Goal: Task Accomplishment & Management: Use online tool/utility

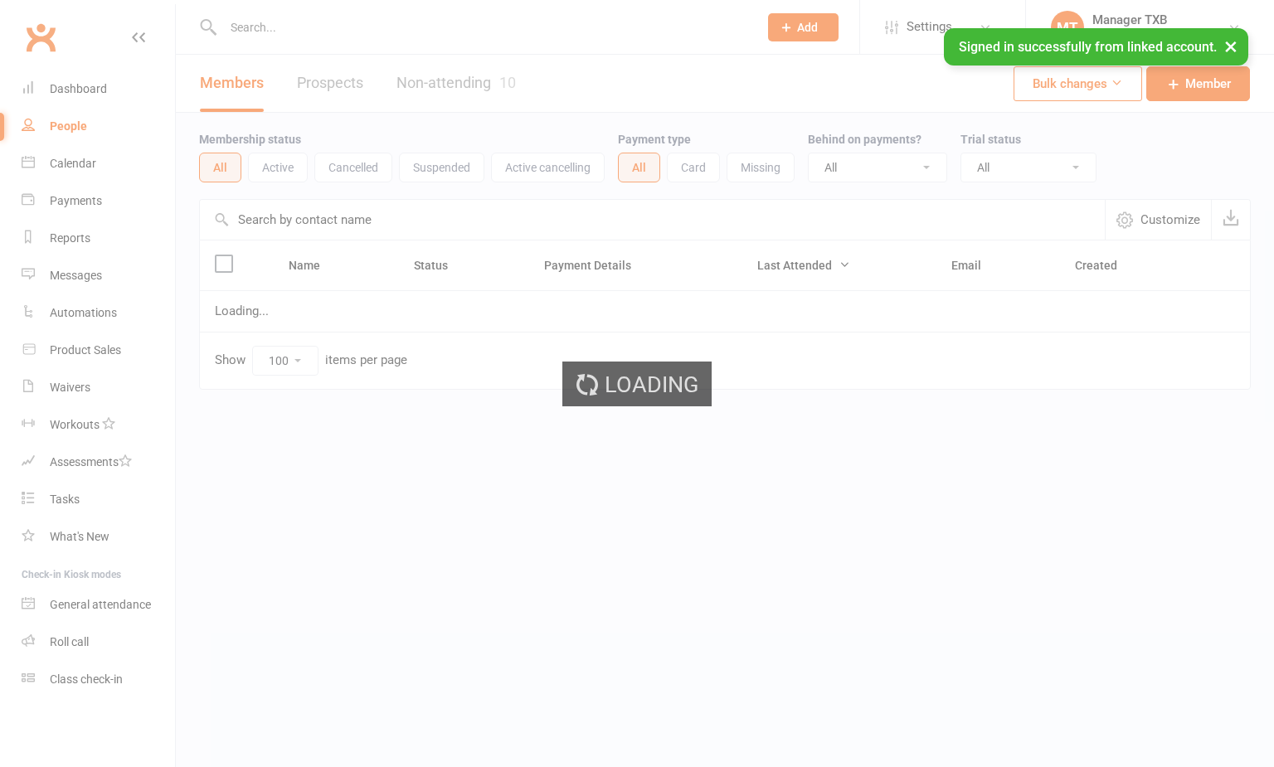
select select "100"
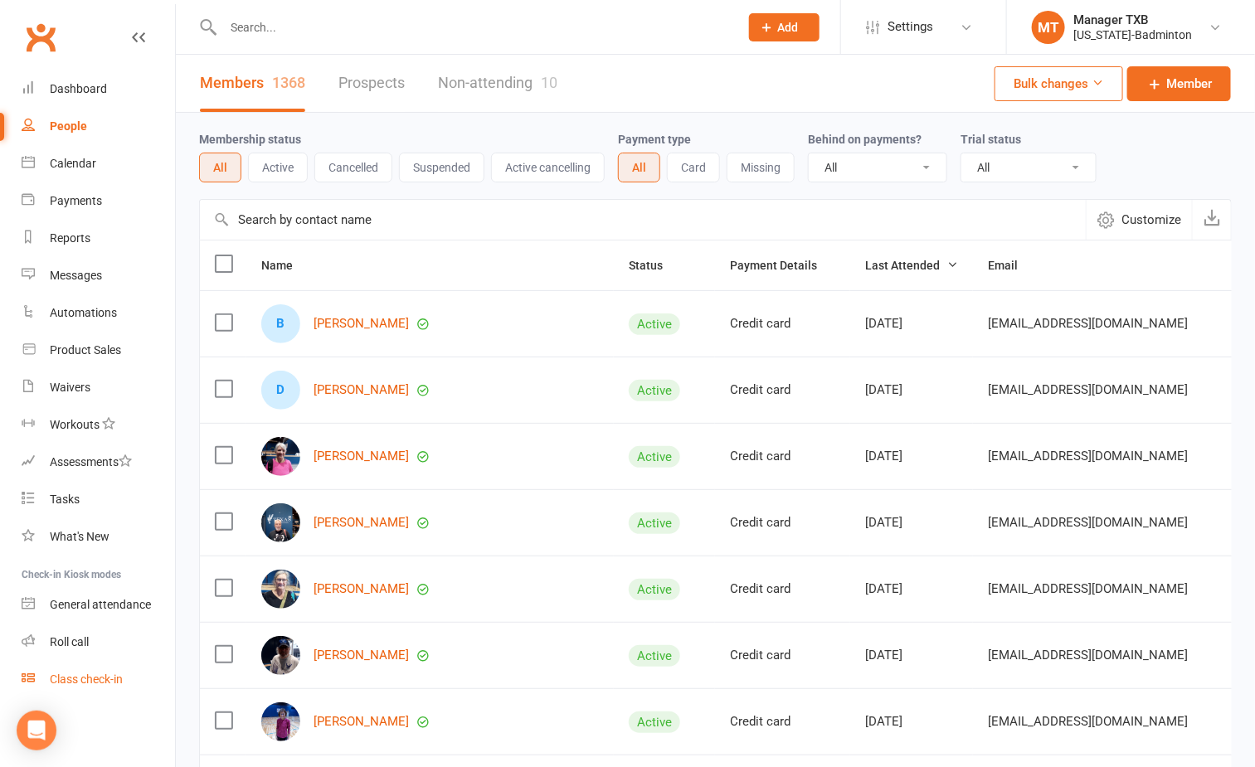
click at [97, 680] on div "Class check-in" at bounding box center [86, 679] width 73 height 13
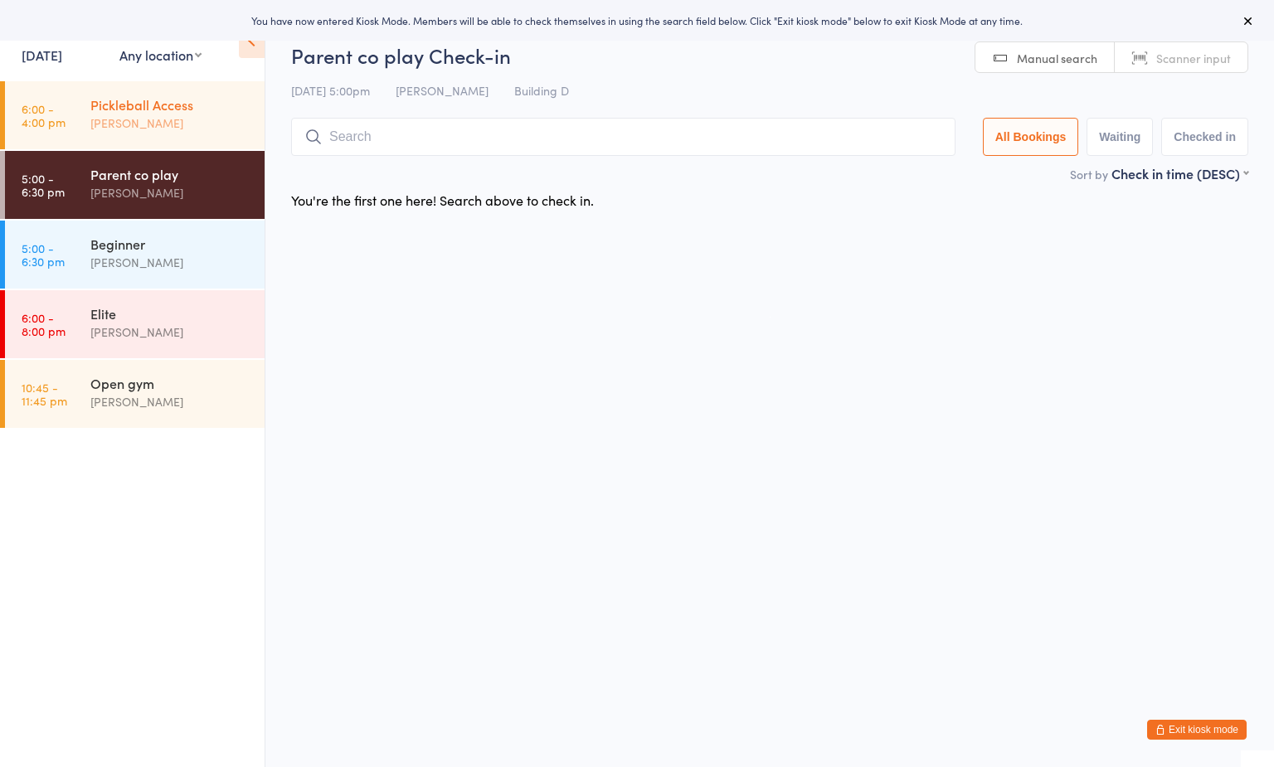
click at [185, 110] on div "Pickleball Access" at bounding box center [170, 104] width 160 height 18
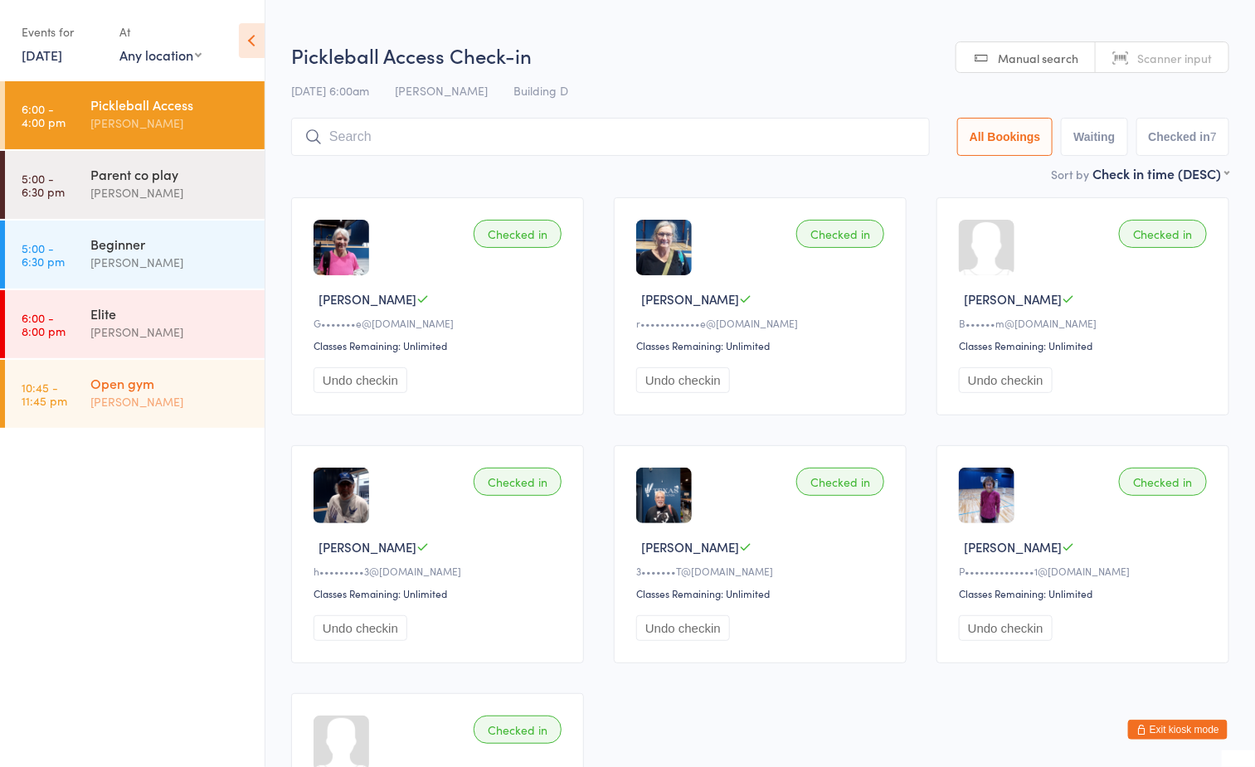
click at [192, 388] on div "Open gym" at bounding box center [170, 383] width 160 height 18
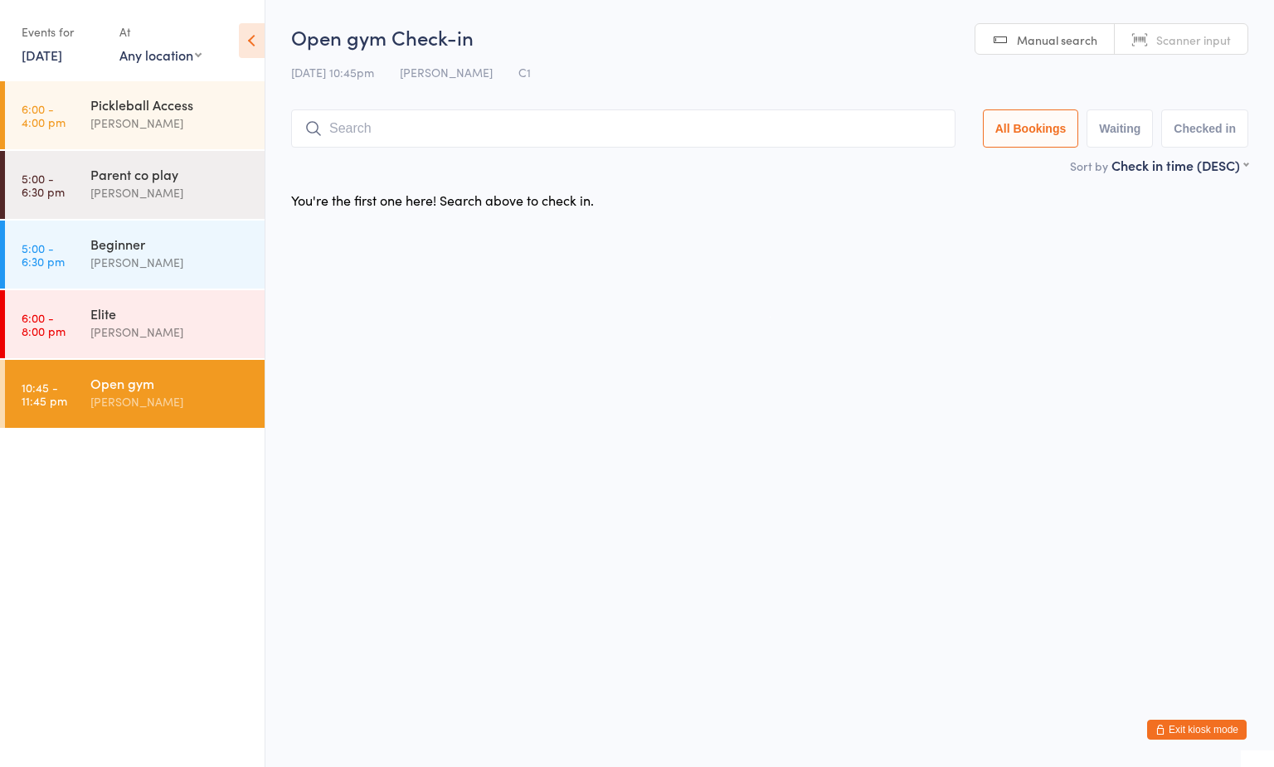
click at [145, 389] on div "Open gym" at bounding box center [170, 383] width 160 height 18
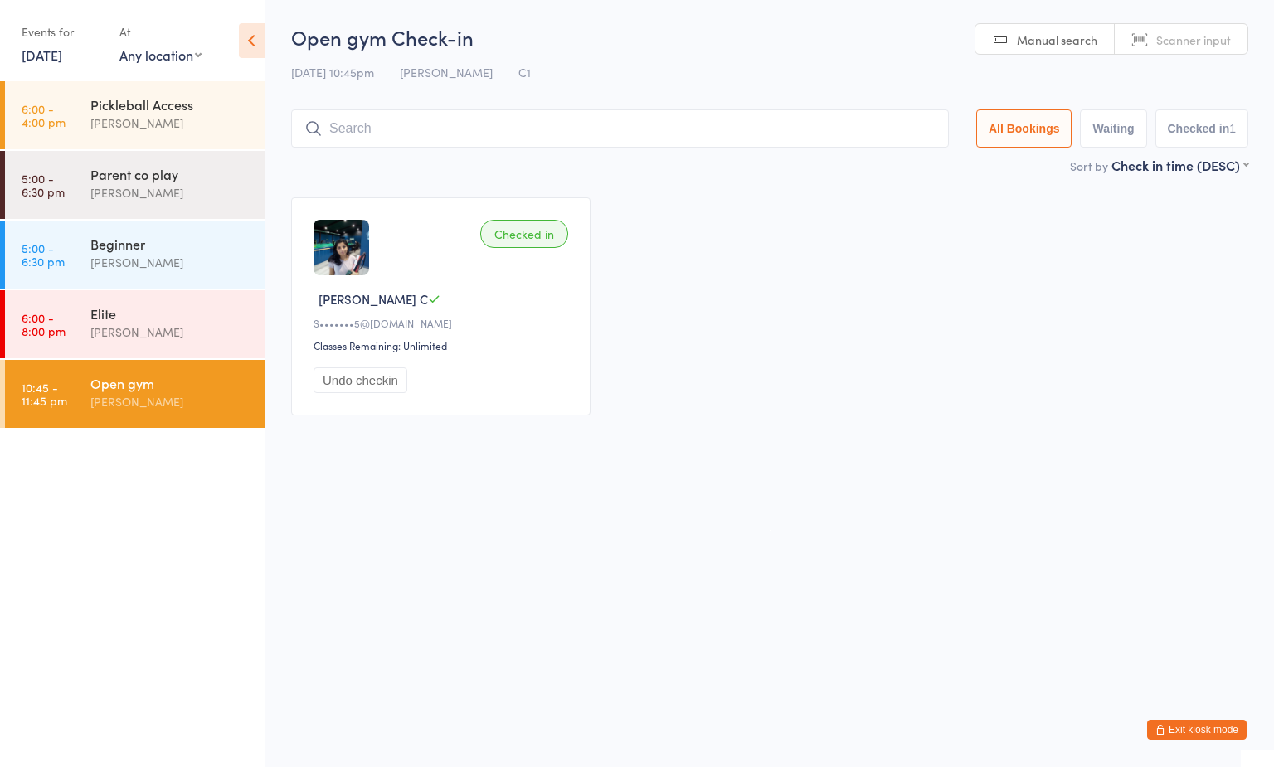
click at [568, 127] on input "search" at bounding box center [620, 129] width 658 height 38
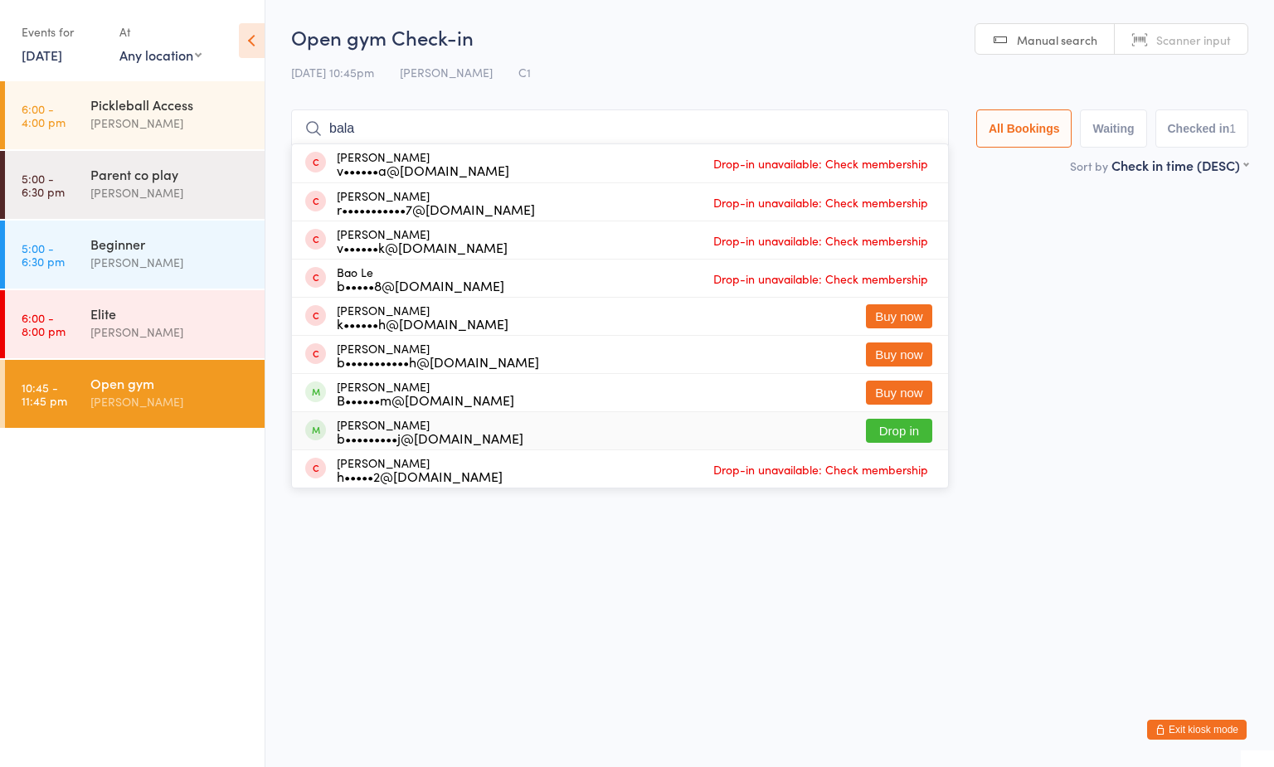
type input "bala"
click at [892, 433] on button "Drop in" at bounding box center [899, 431] width 66 height 24
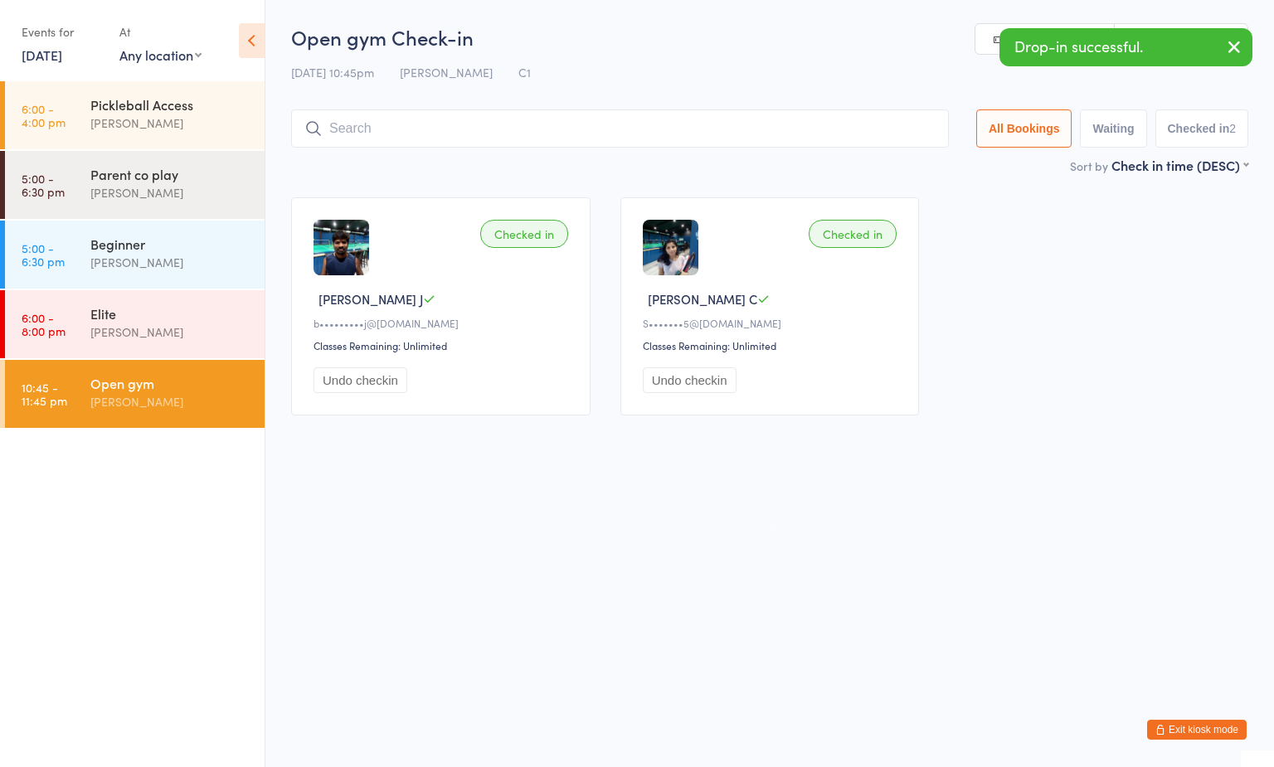
click at [705, 56] on div "Open gym Check-in [DATE] 10:45pm [PERSON_NAME] Tahtat C1 Manual search Scanner …" at bounding box center [769, 89] width 957 height 133
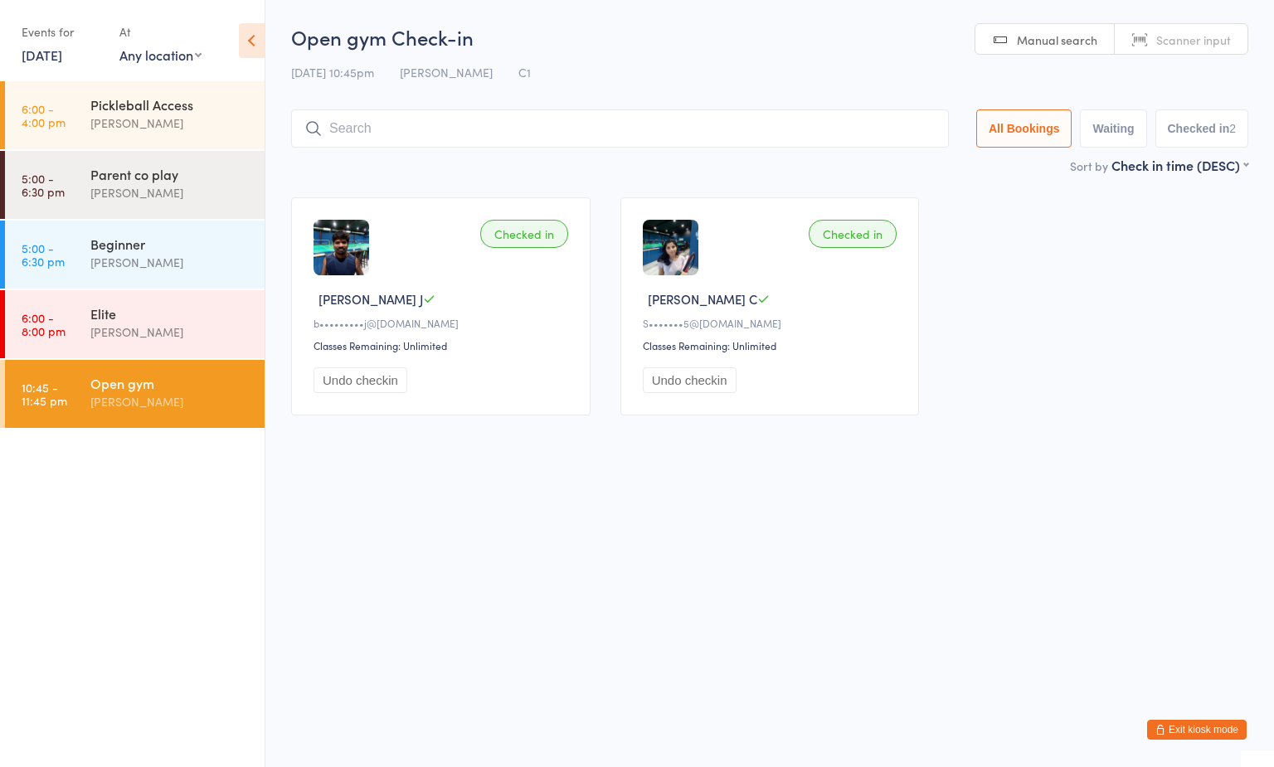
click at [180, 398] on div "[PERSON_NAME]" at bounding box center [170, 401] width 160 height 19
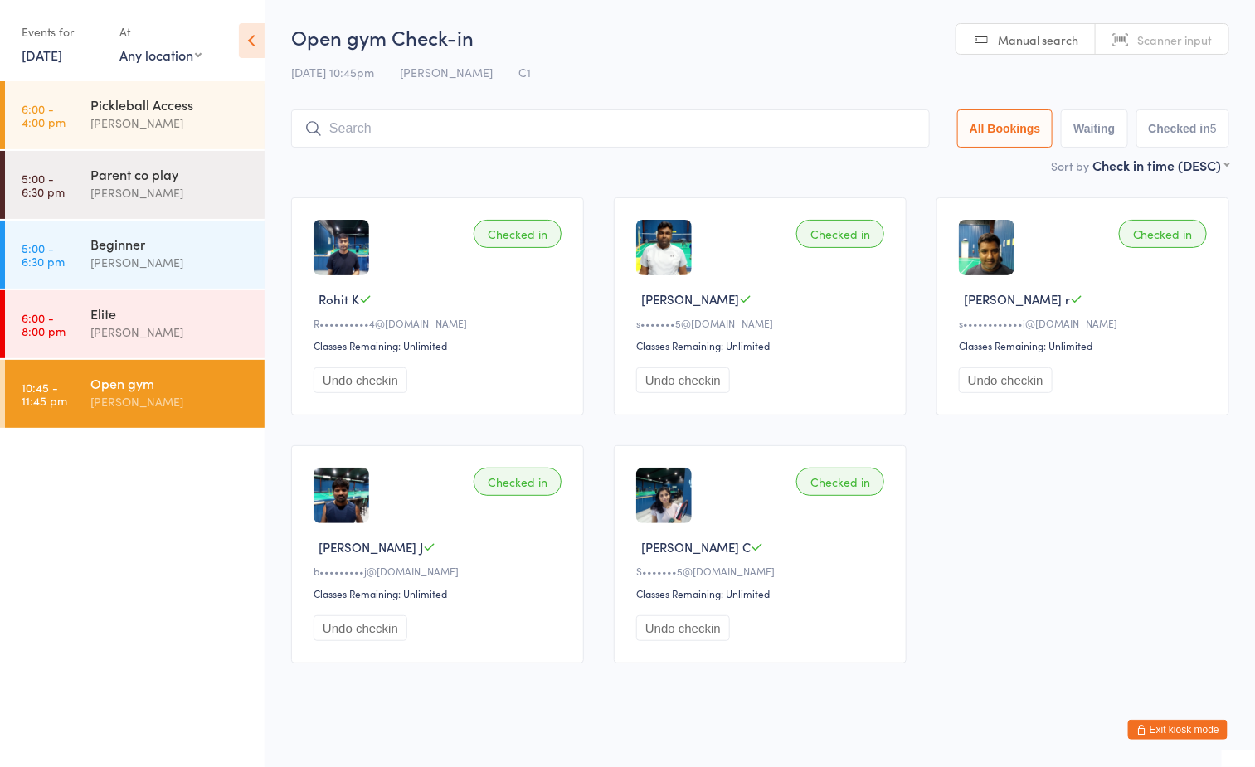
click at [593, 125] on input "search" at bounding box center [610, 129] width 639 height 38
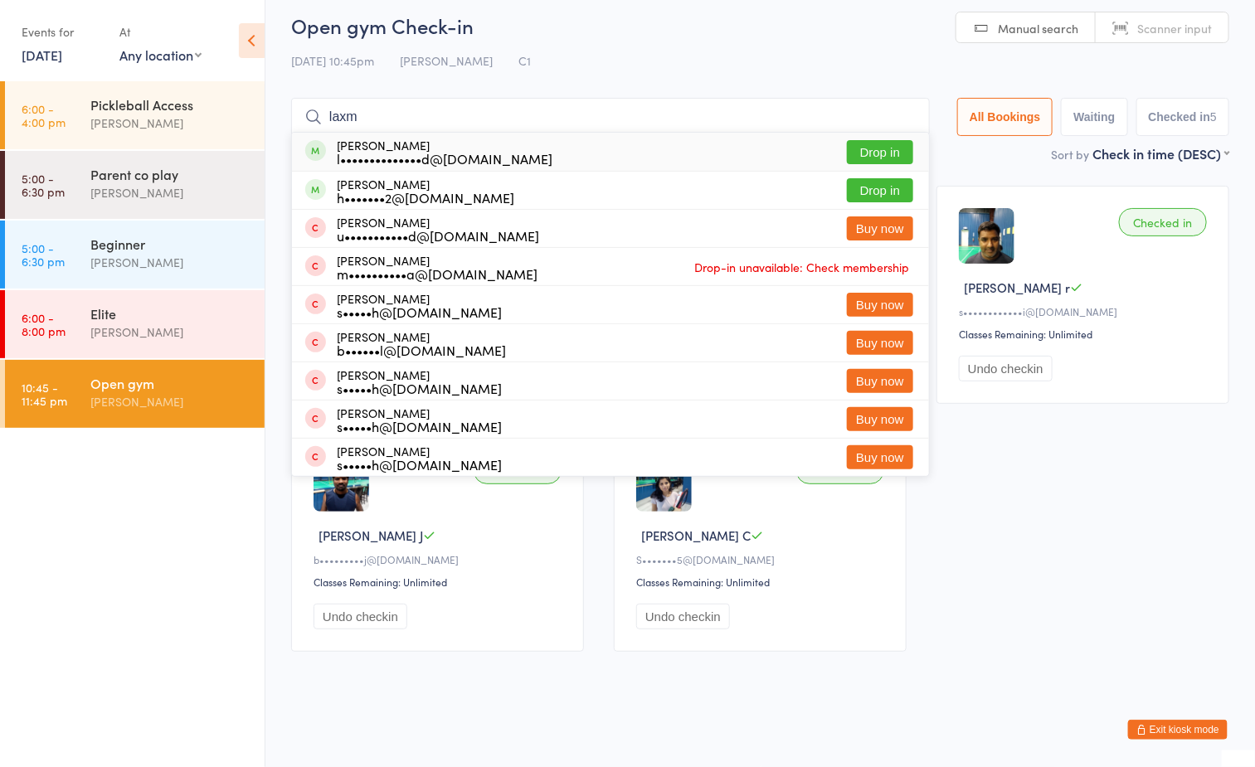
type input "laxm"
click at [859, 144] on button "Drop in" at bounding box center [880, 152] width 66 height 24
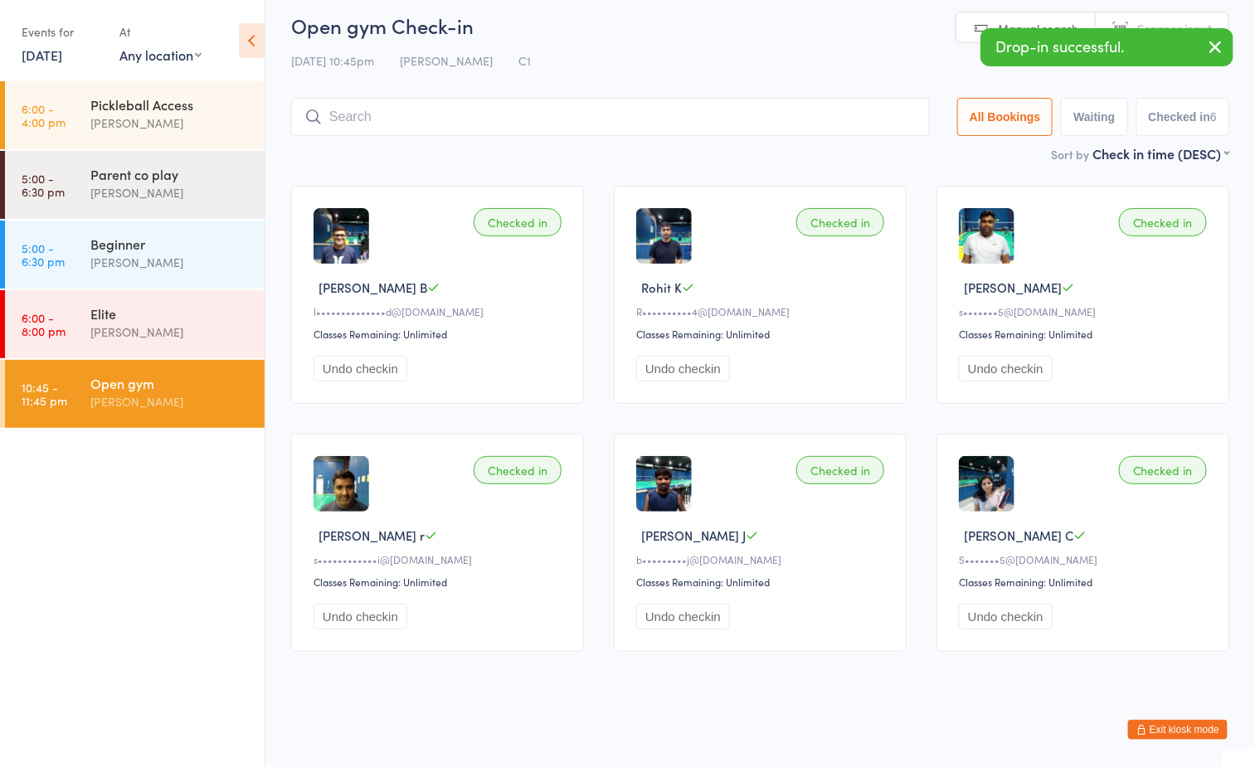
click at [617, 53] on div "[DATE] 10:45pm [PERSON_NAME] C1" at bounding box center [760, 60] width 938 height 27
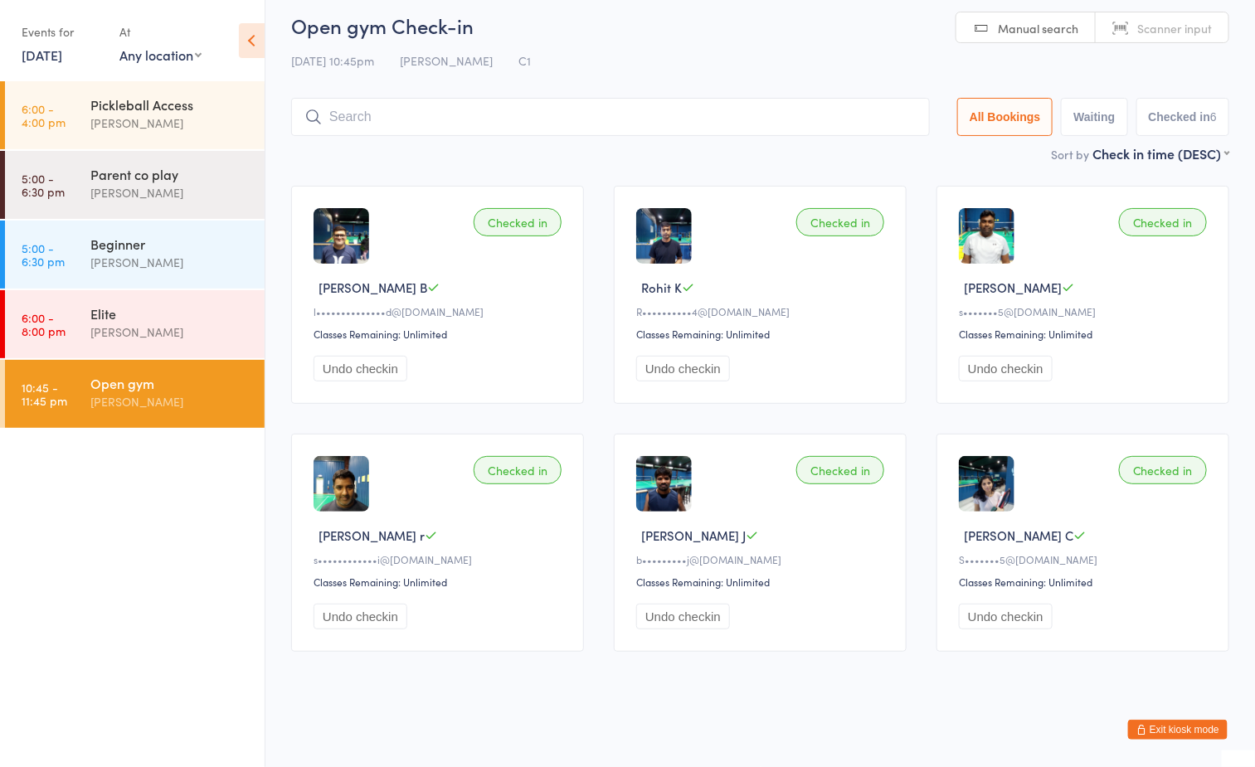
click at [95, 545] on ul "6:00 - 4:00 pm Pickleball Access [PERSON_NAME] 5:00 - 6:30 pm Parent co play [P…" at bounding box center [132, 424] width 265 height 686
click at [158, 411] on div "[PERSON_NAME]" at bounding box center [170, 401] width 160 height 19
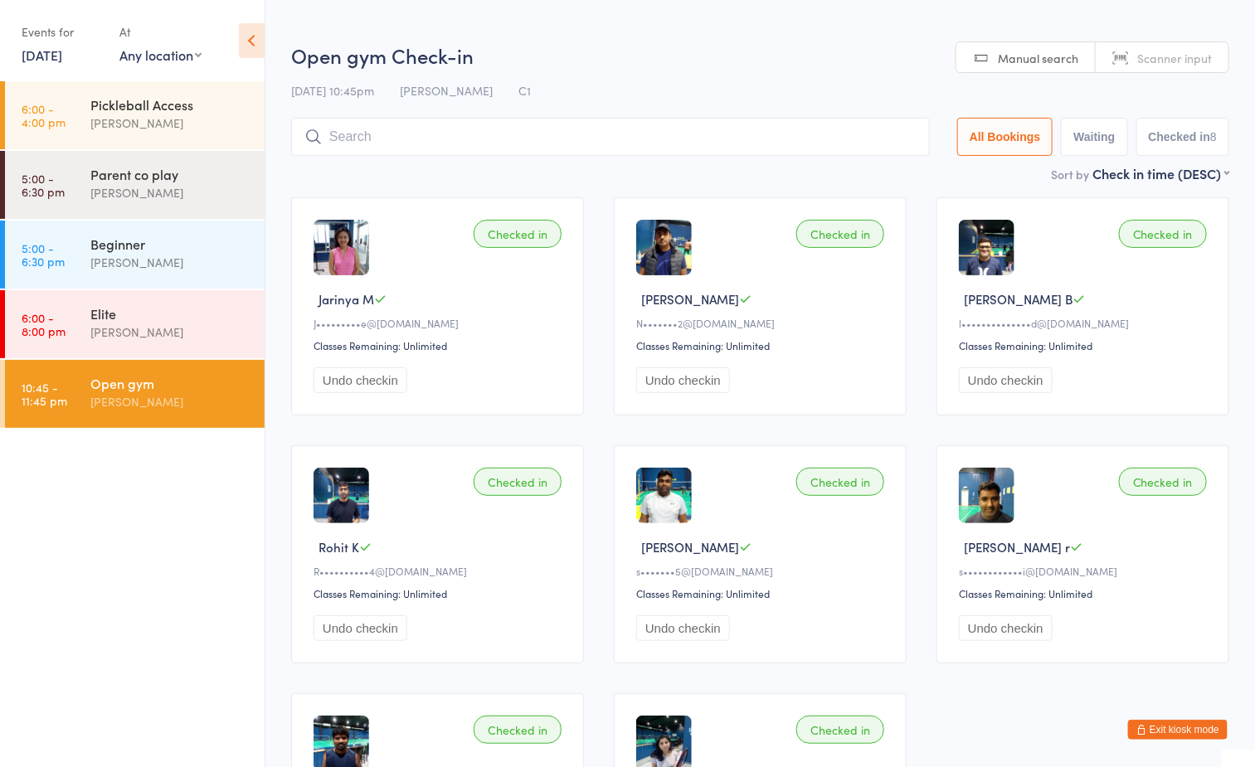
click at [494, 140] on input "search" at bounding box center [610, 137] width 639 height 38
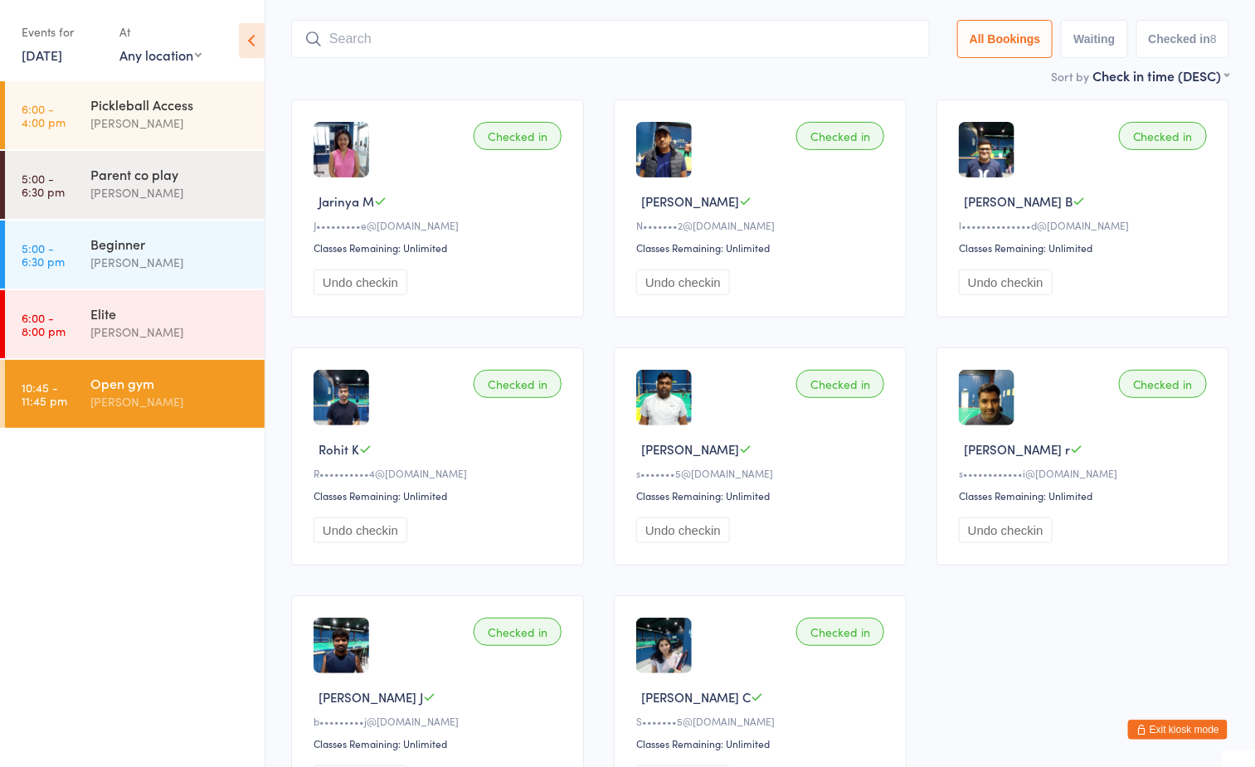
scroll to position [118, 0]
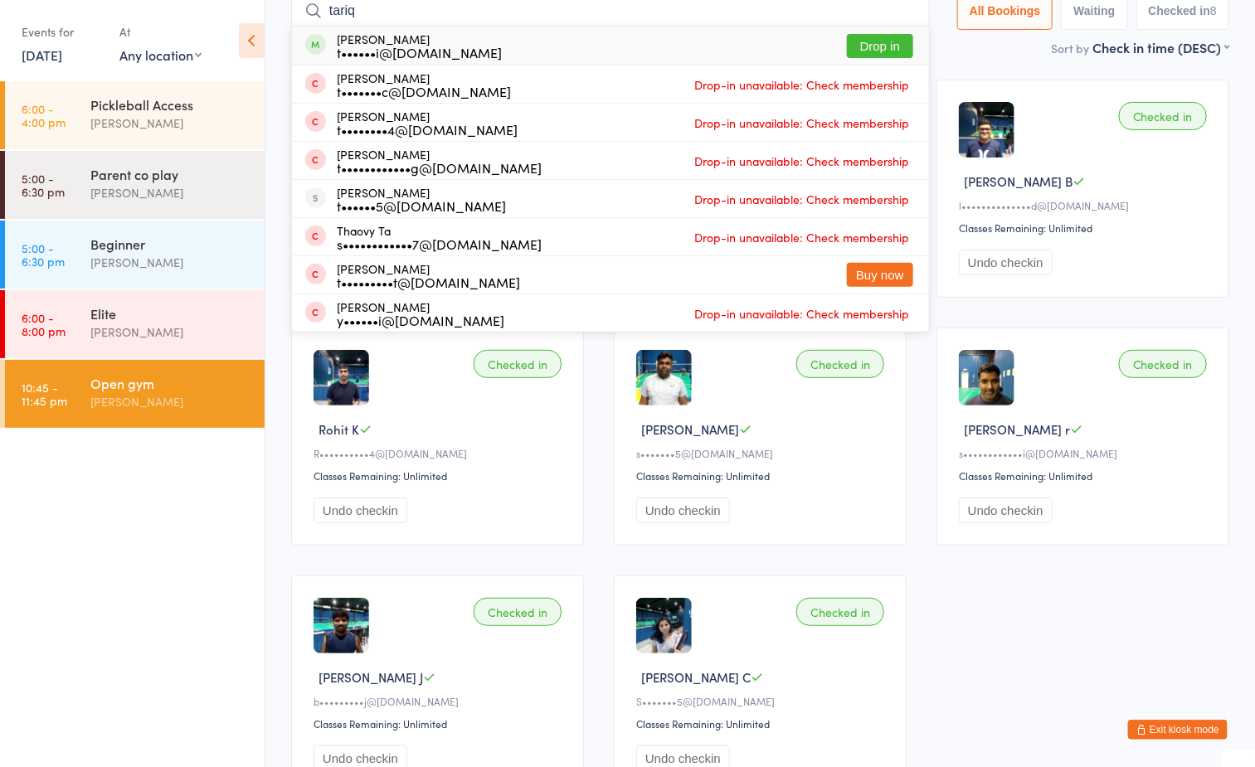
type input "tariq"
click at [869, 37] on button "Drop in" at bounding box center [880, 46] width 66 height 24
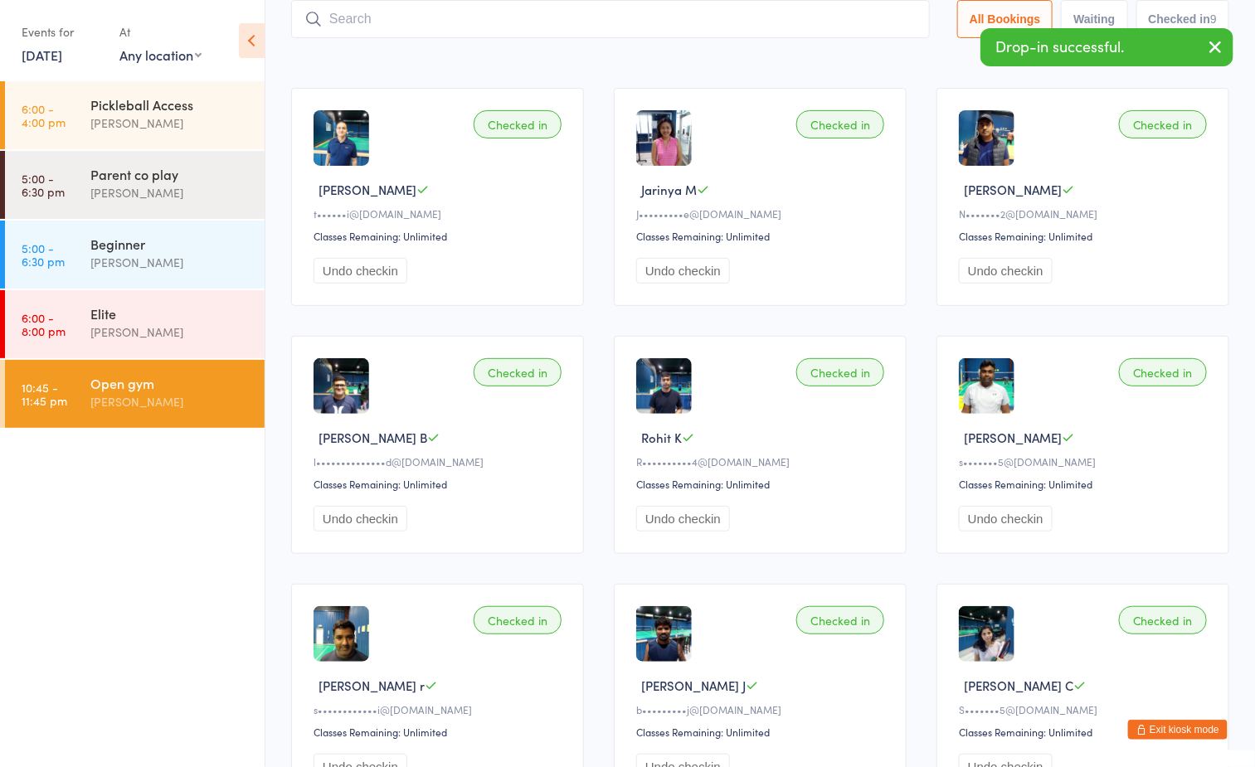
click at [643, 56] on div "Sort by Check in time (DESC) First name (ASC) First name (DESC) Last name (ASC)…" at bounding box center [760, 55] width 938 height 18
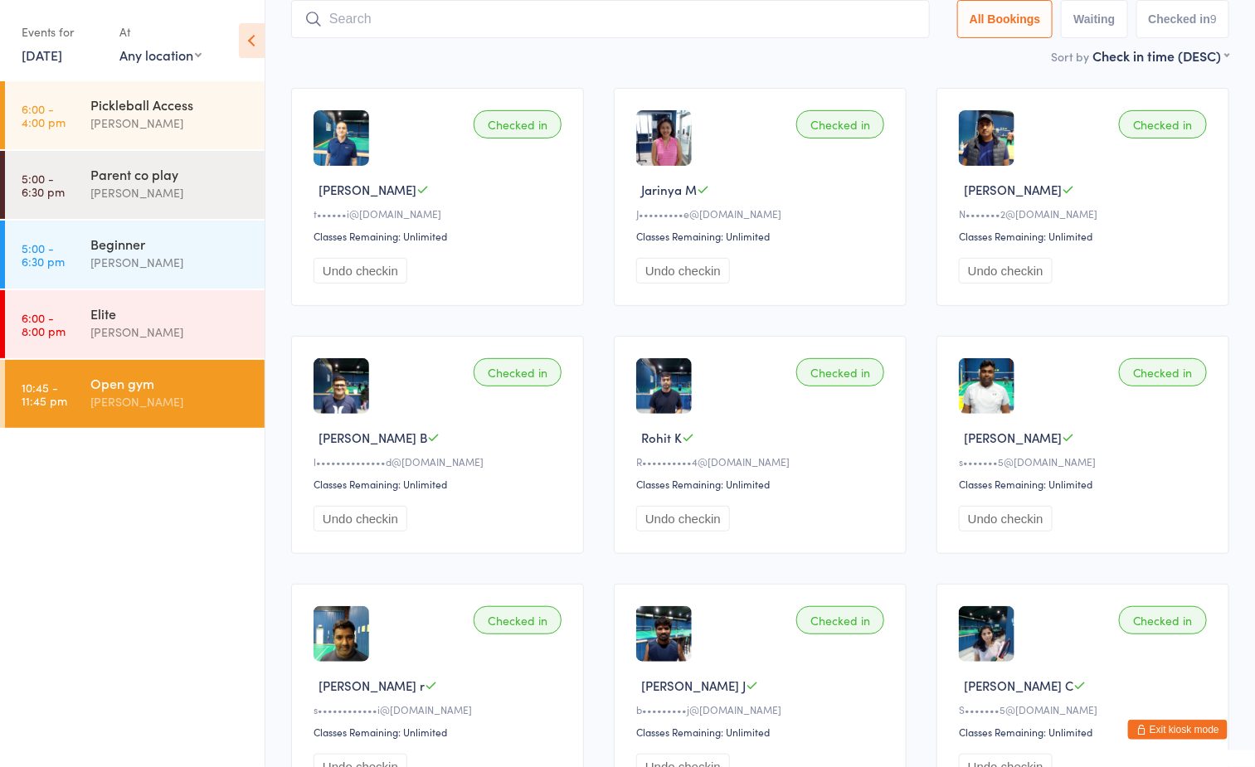
click at [169, 572] on ul "6:00 - 4:00 pm Pickleball Access [PERSON_NAME] 5:00 - 6:30 pm Parent co play [P…" at bounding box center [132, 424] width 265 height 686
click at [628, 65] on div "Sort by Check in time (DESC) First name (ASC) First name (DESC) Last name (ASC)…" at bounding box center [760, 55] width 938 height 18
click at [461, 25] on input "search" at bounding box center [610, 19] width 639 height 38
type input "vy"
click at [886, 52] on button "Drop in" at bounding box center [880, 54] width 66 height 24
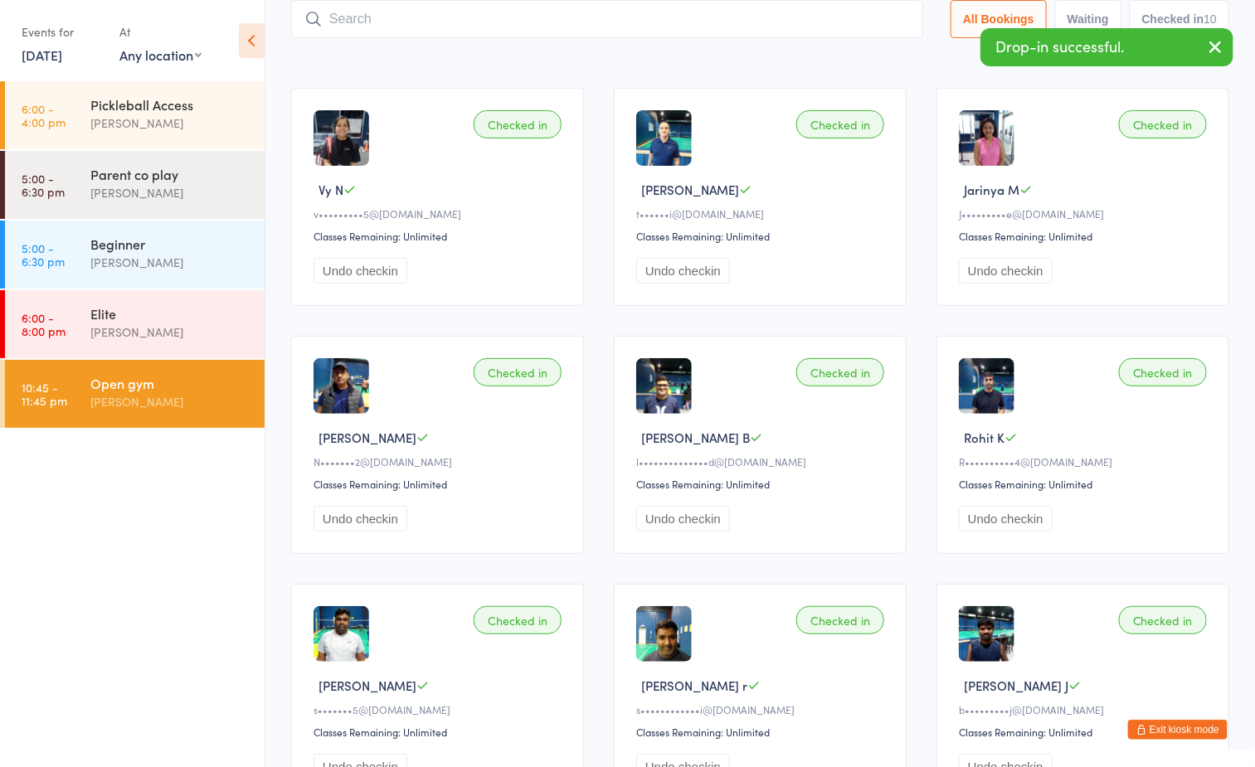
click at [392, 27] on input "search" at bounding box center [607, 19] width 632 height 38
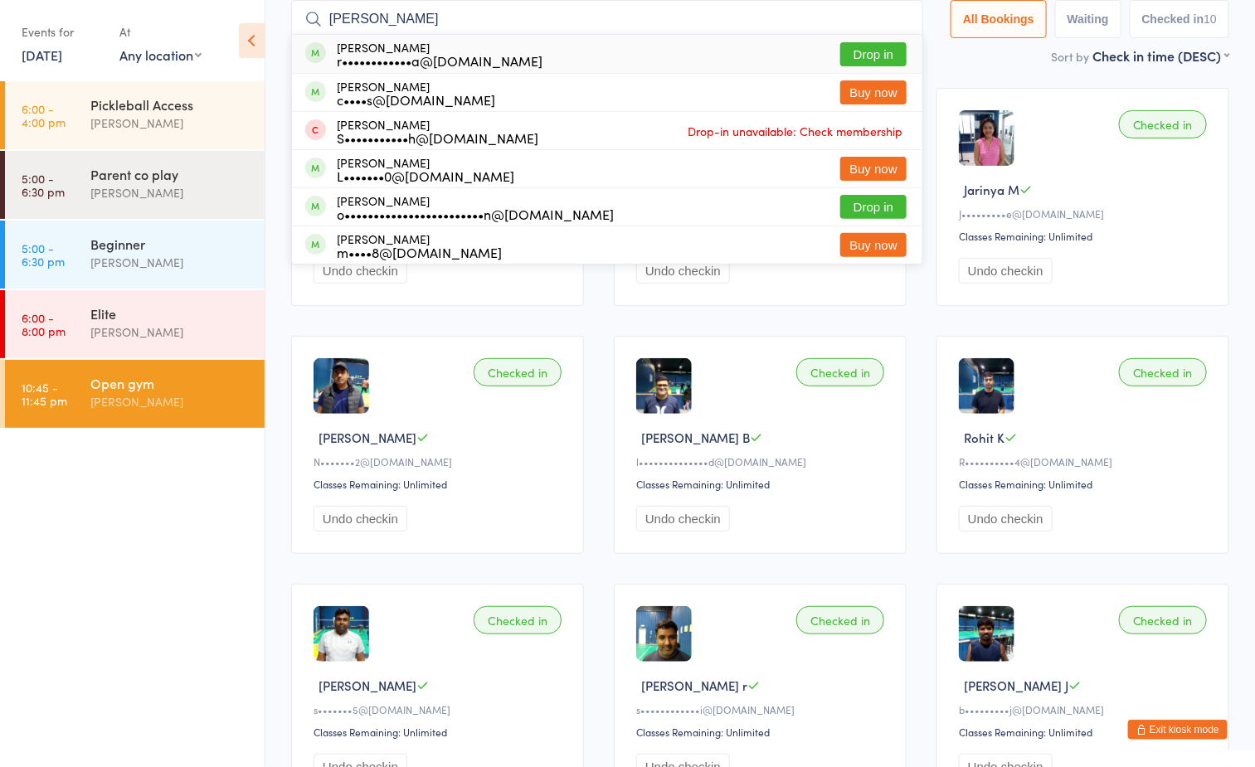
type input "[PERSON_NAME]"
click at [862, 48] on button "Drop in" at bounding box center [873, 54] width 66 height 24
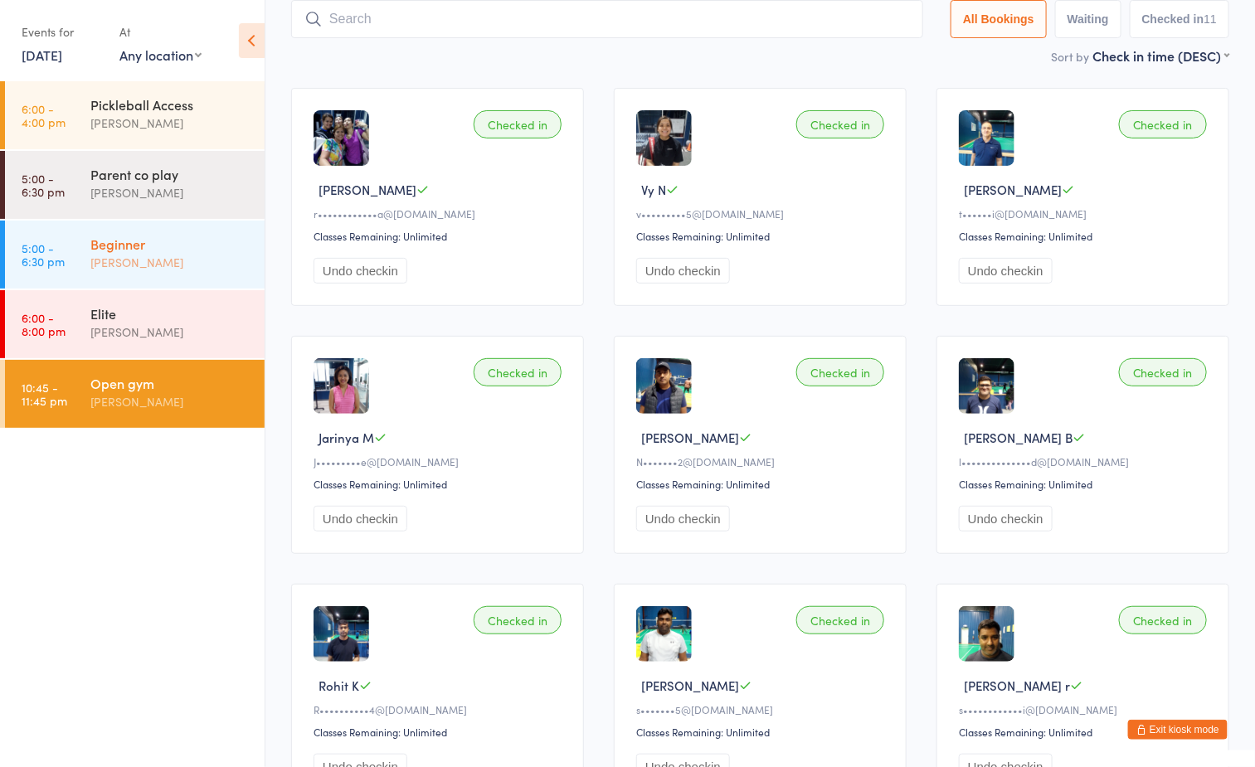
click at [160, 241] on div "Beginner" at bounding box center [170, 244] width 160 height 18
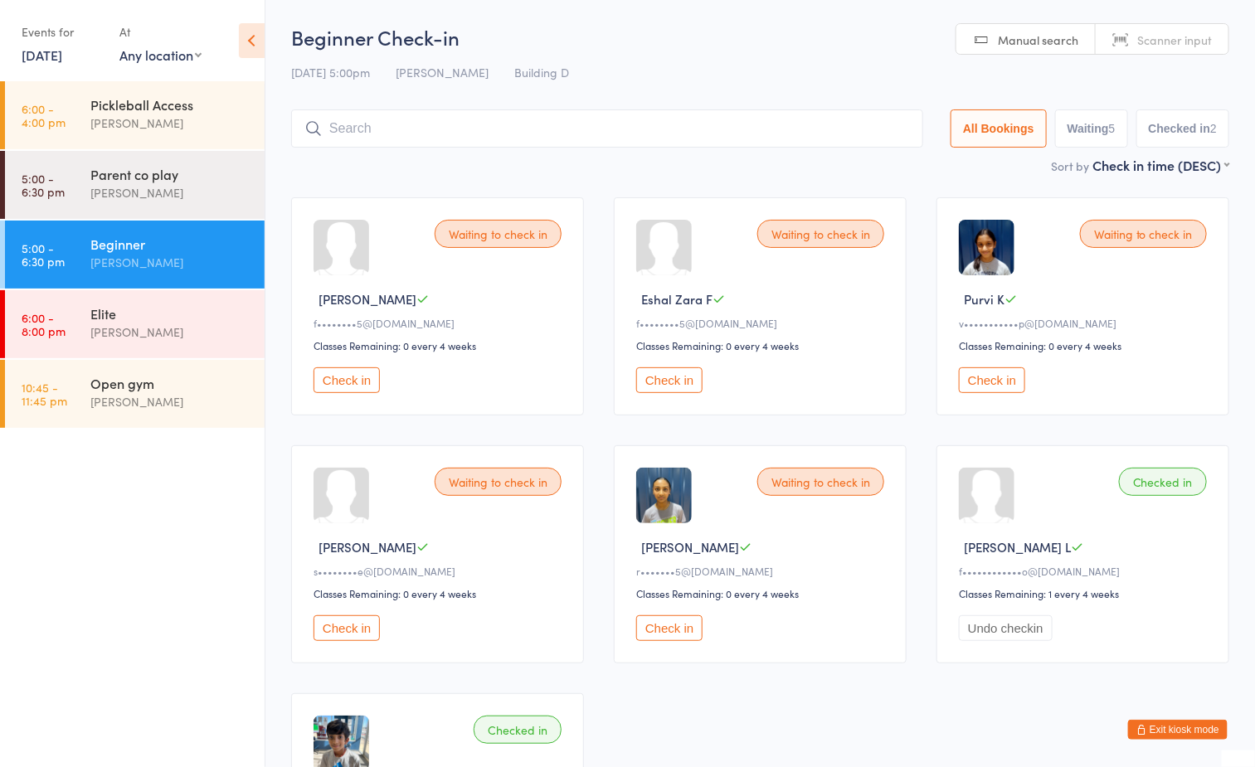
click at [163, 244] on div "Beginner" at bounding box center [170, 244] width 160 height 18
click at [759, 45] on h2 "Beginner Check-in" at bounding box center [760, 36] width 938 height 27
click at [174, 398] on div "[PERSON_NAME]" at bounding box center [170, 401] width 160 height 19
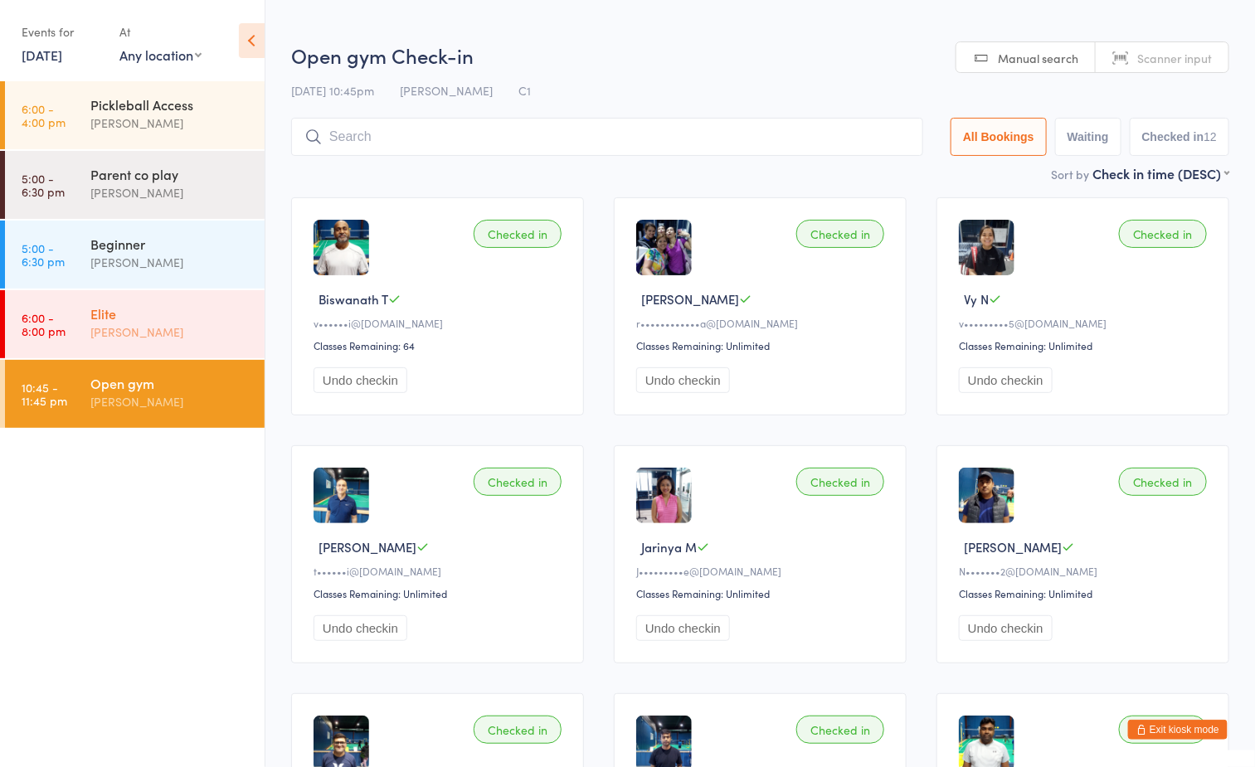
click at [180, 323] on div "[PERSON_NAME]" at bounding box center [170, 332] width 160 height 19
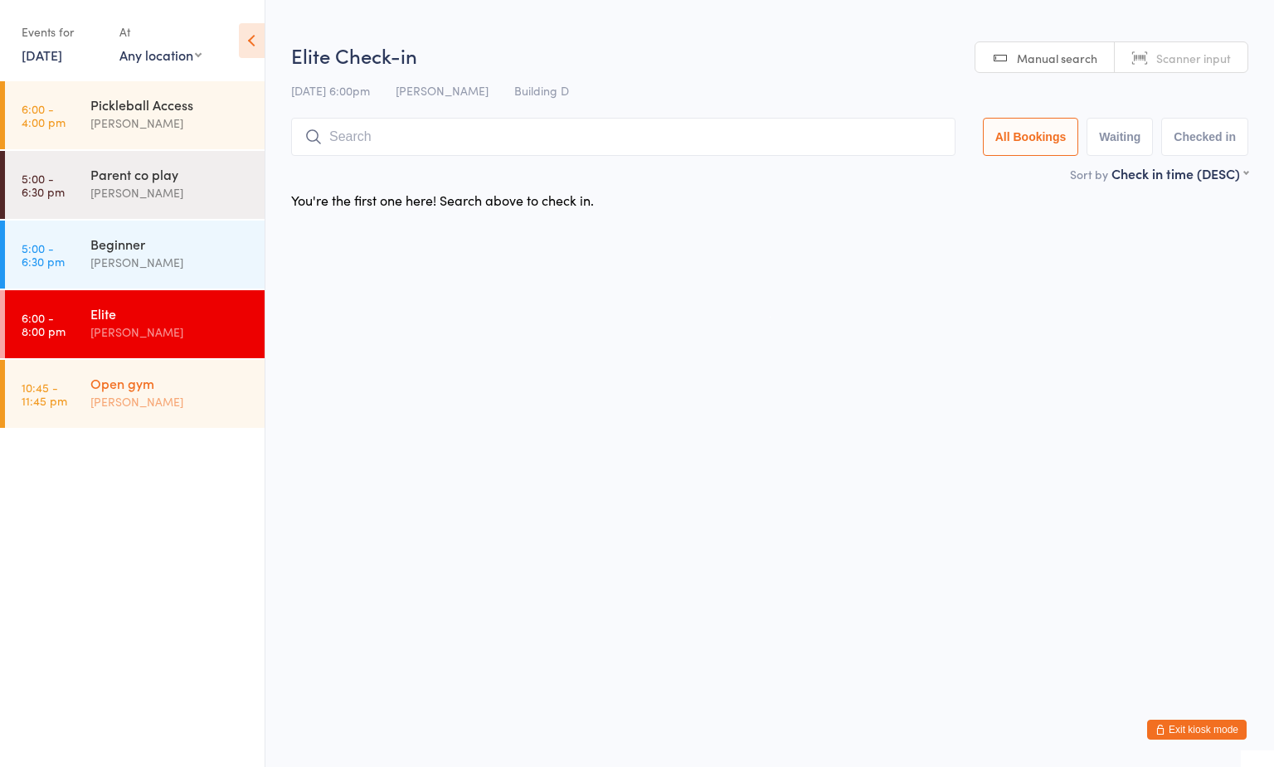
click at [190, 397] on div "[PERSON_NAME]" at bounding box center [170, 401] width 160 height 19
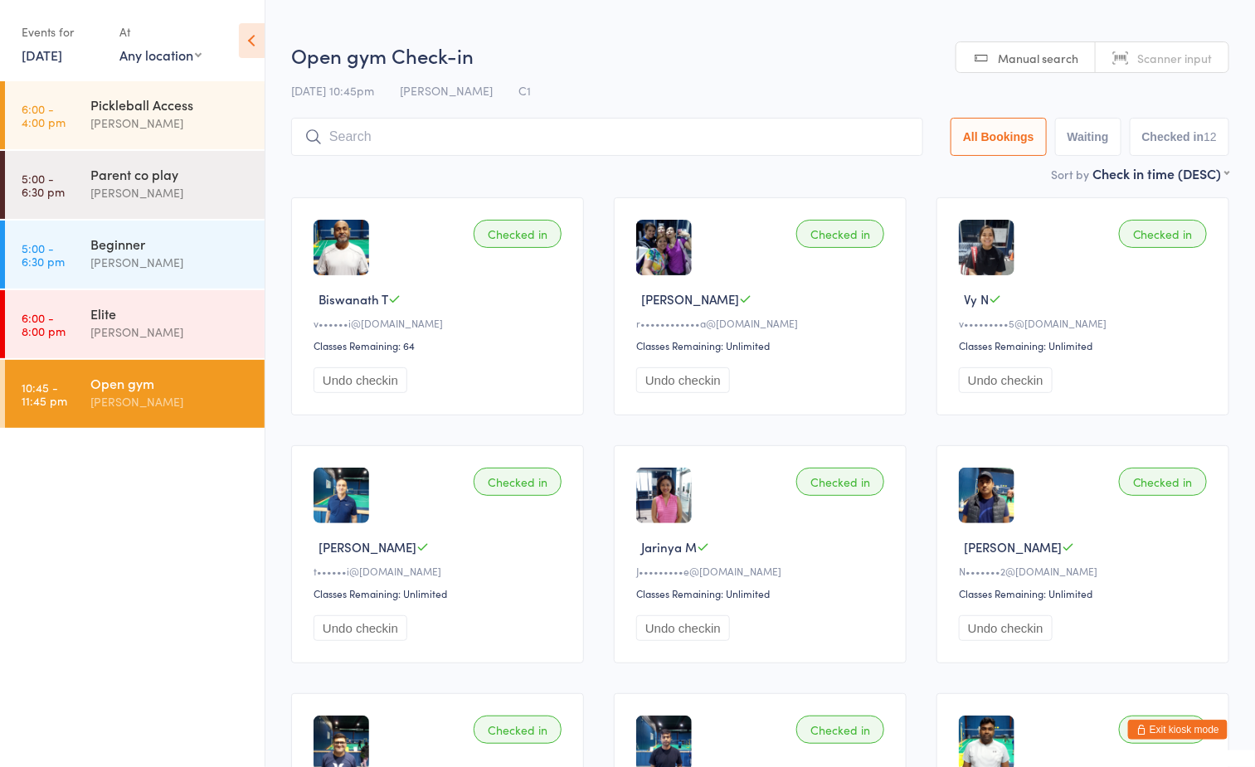
click at [785, 71] on div "Open gym Check-in [DATE] 10:45pm [PERSON_NAME] Tahtat C1 Manual search Scanner …" at bounding box center [760, 102] width 938 height 123
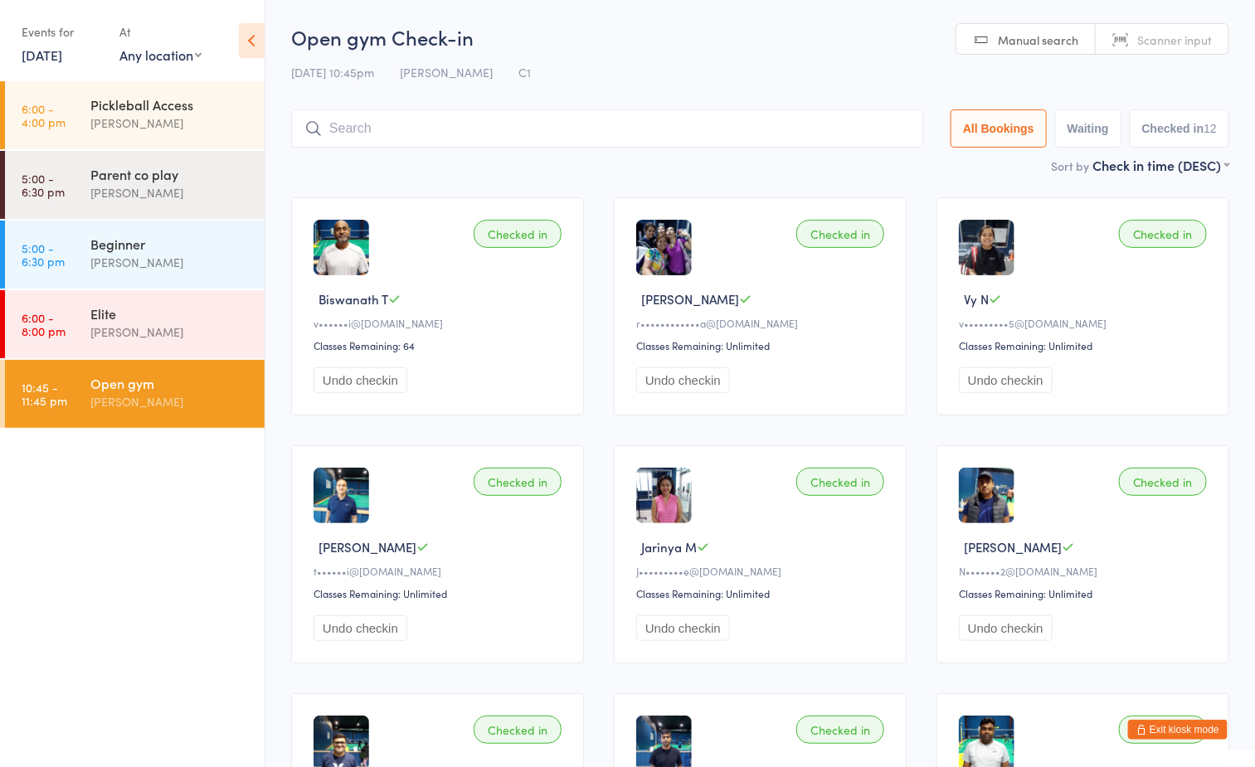
click at [799, 45] on h2 "Open gym Check-in" at bounding box center [760, 36] width 938 height 27
click at [463, 129] on input "search" at bounding box center [607, 129] width 632 height 38
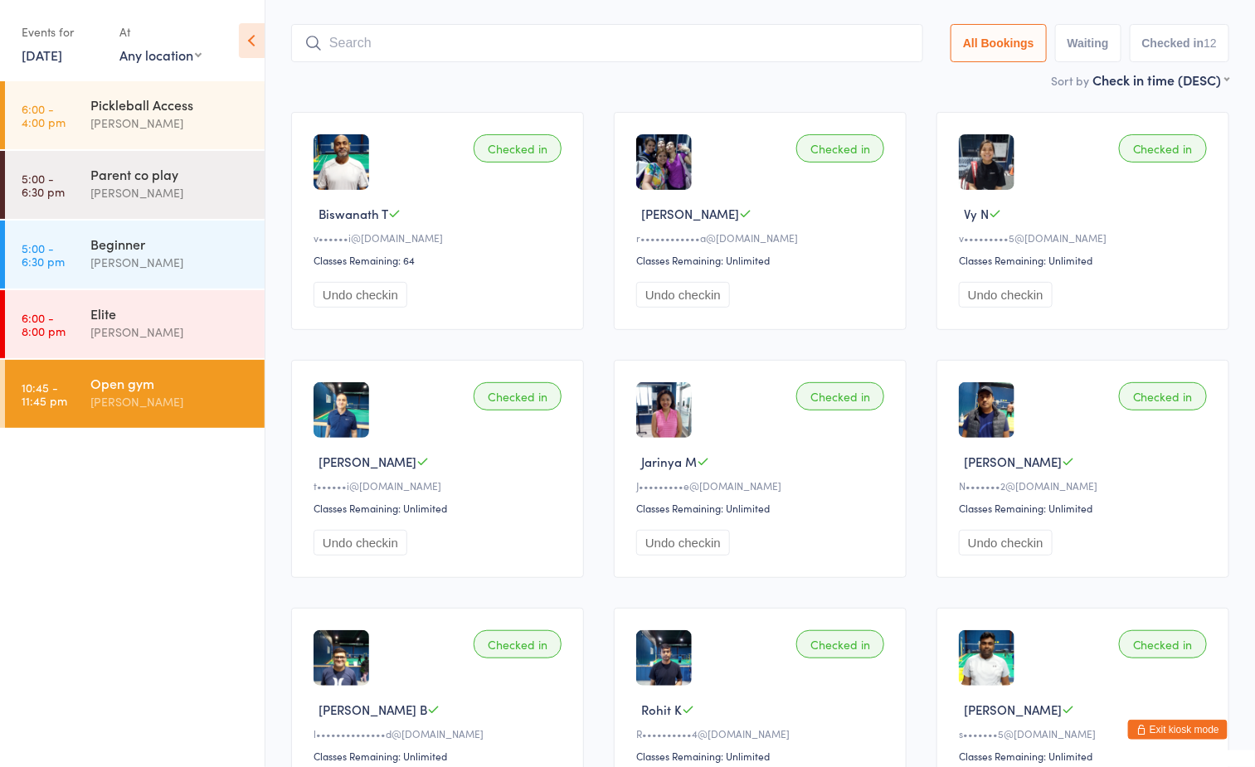
scroll to position [110, 0]
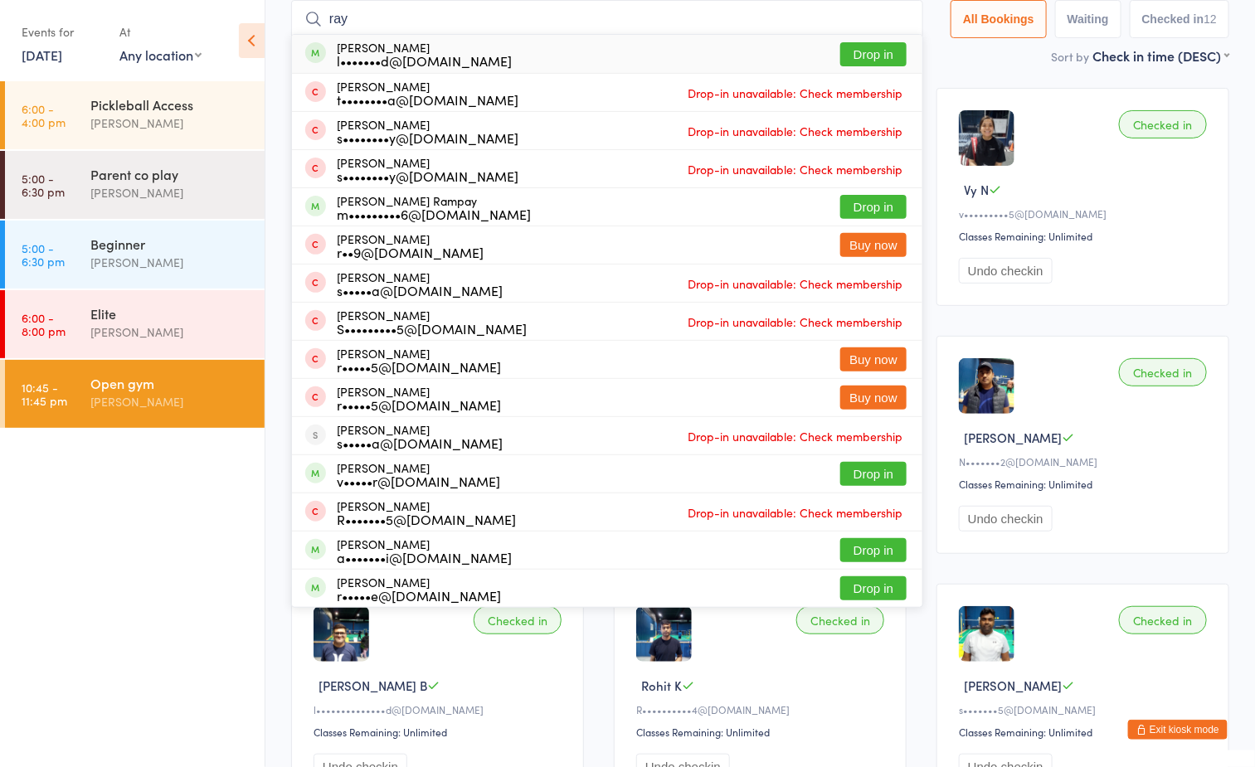
type input "ray"
click at [867, 56] on button "Drop in" at bounding box center [873, 54] width 66 height 24
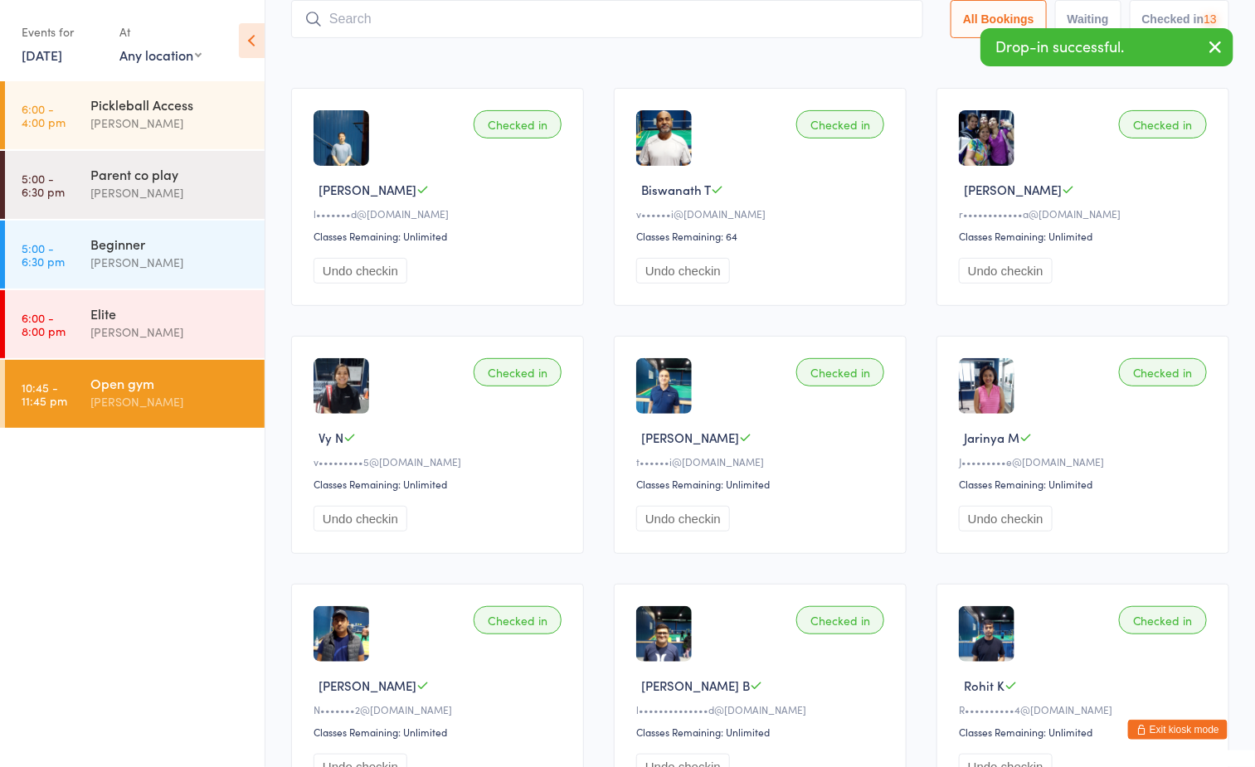
click at [658, 66] on main "Open gym Check-in [DATE] 10:45pm [PERSON_NAME] C1 Manual search Scanner input A…" at bounding box center [760, 614] width 938 height 1400
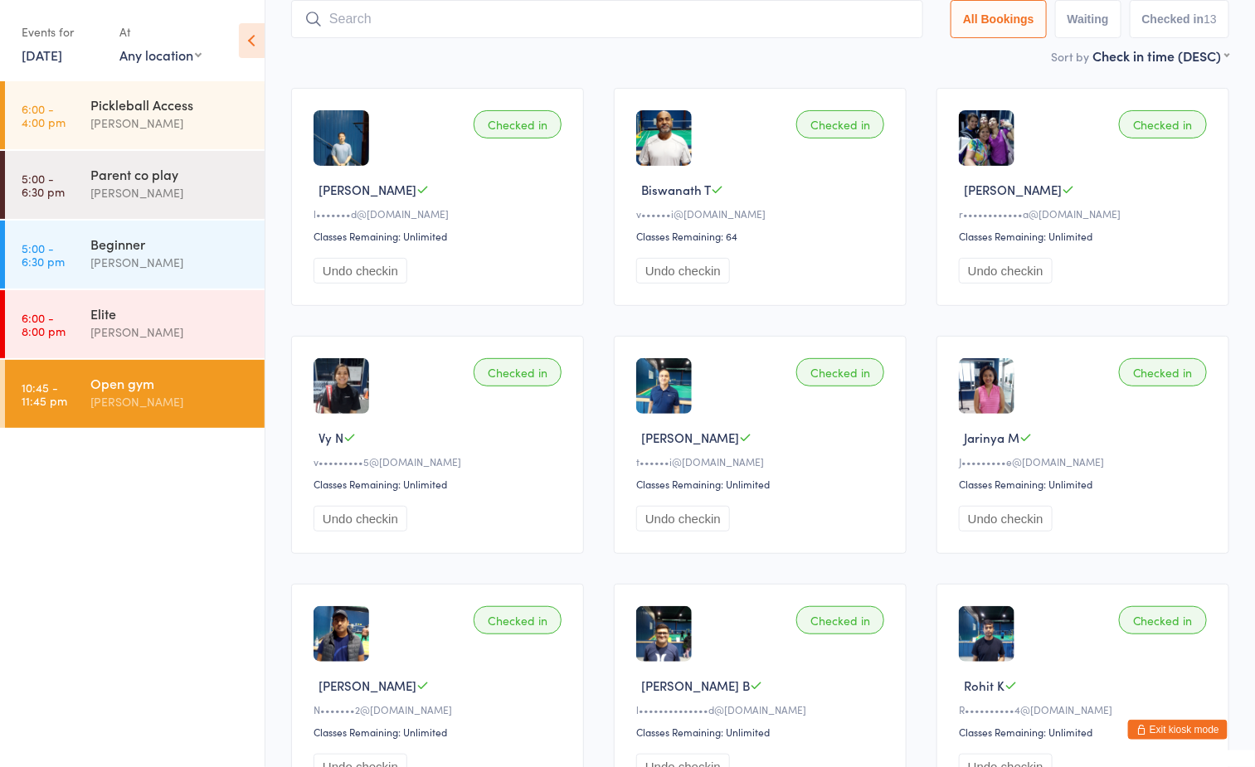
click at [674, 63] on div "Sort by Check in time (DESC) First name (ASC) First name (DESC) Last name (ASC)…" at bounding box center [760, 55] width 938 height 18
click at [530, 18] on input "search" at bounding box center [607, 19] width 632 height 38
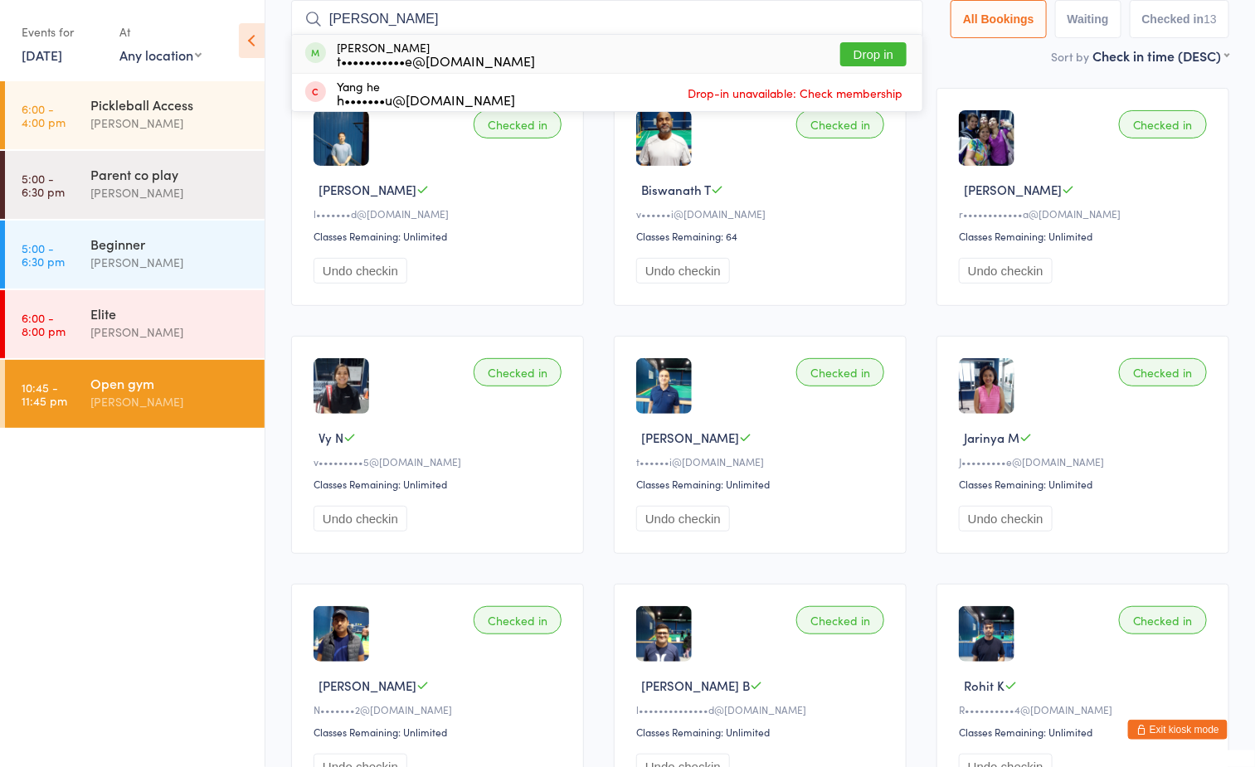
type input "[PERSON_NAME]"
click at [866, 56] on button "Drop in" at bounding box center [873, 54] width 66 height 24
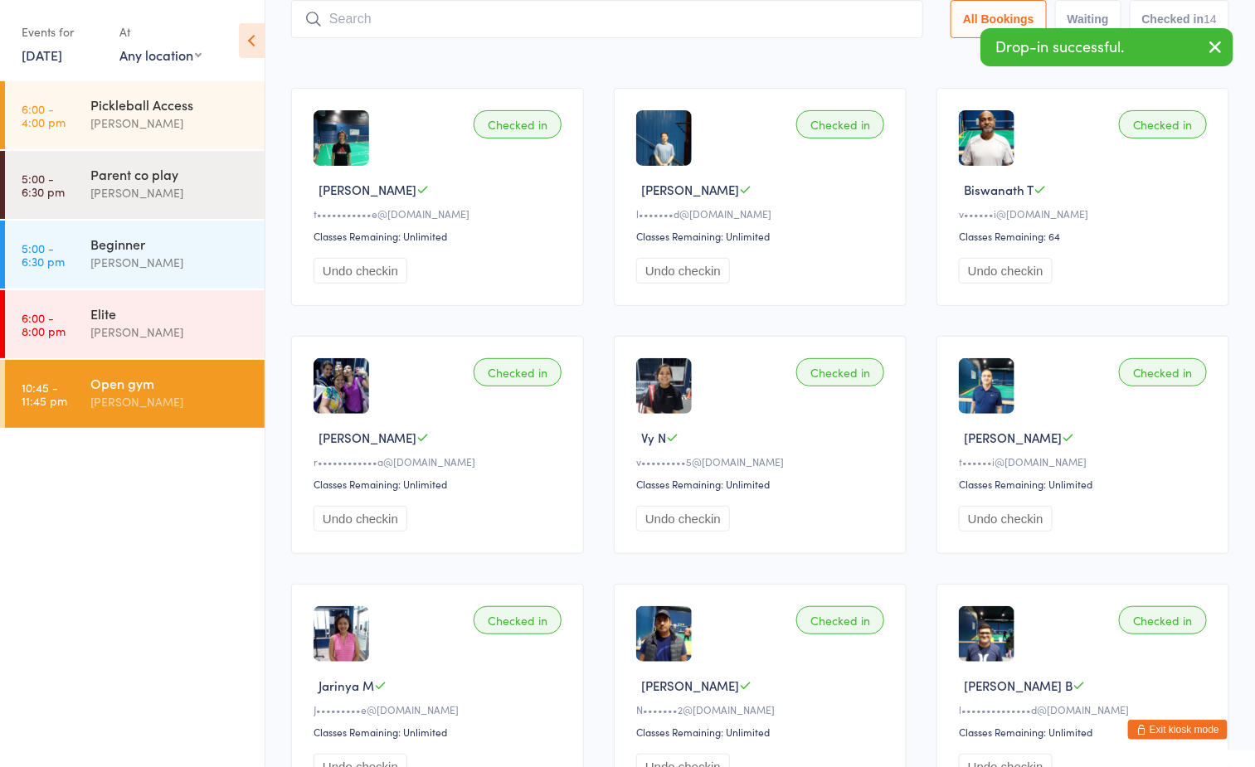
click at [533, 68] on main "Open gym Check-in [DATE] 10:45pm [PERSON_NAME] C1 Manual search Scanner input A…" at bounding box center [760, 614] width 938 height 1400
